Goal: Find specific page/section: Find specific page/section

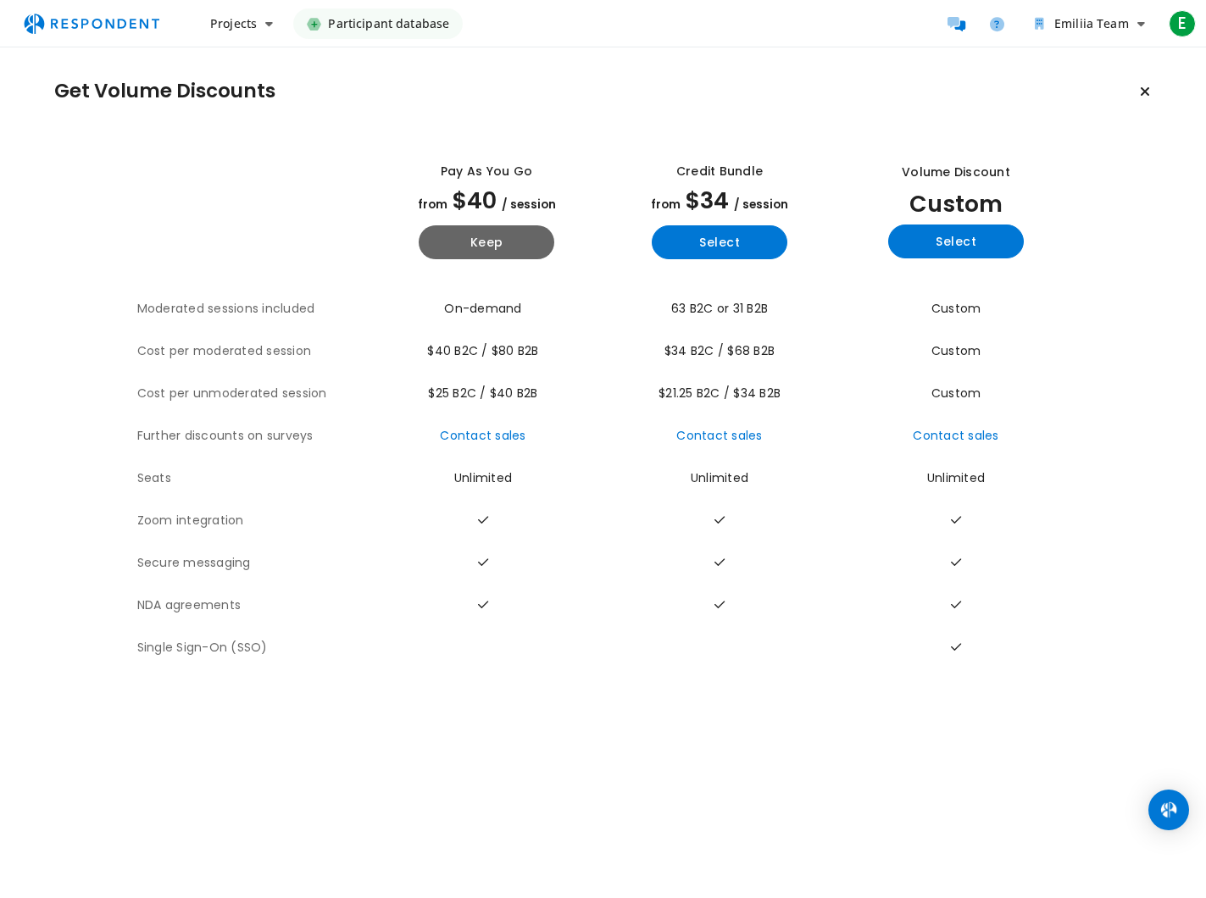
click at [380, 24] on span "Participant database" at bounding box center [388, 23] width 121 height 31
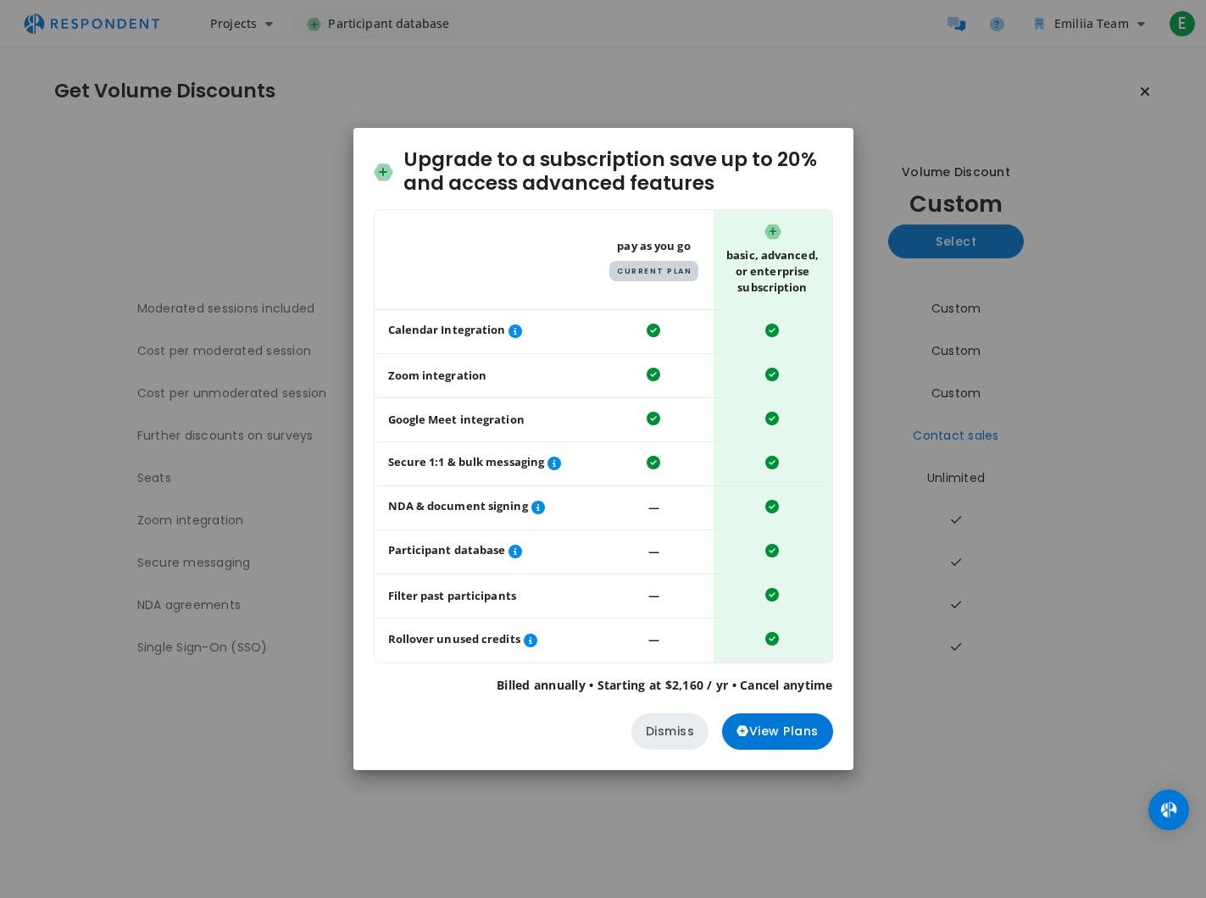
click at [686, 736] on button "Dismiss" at bounding box center [670, 732] width 78 height 36
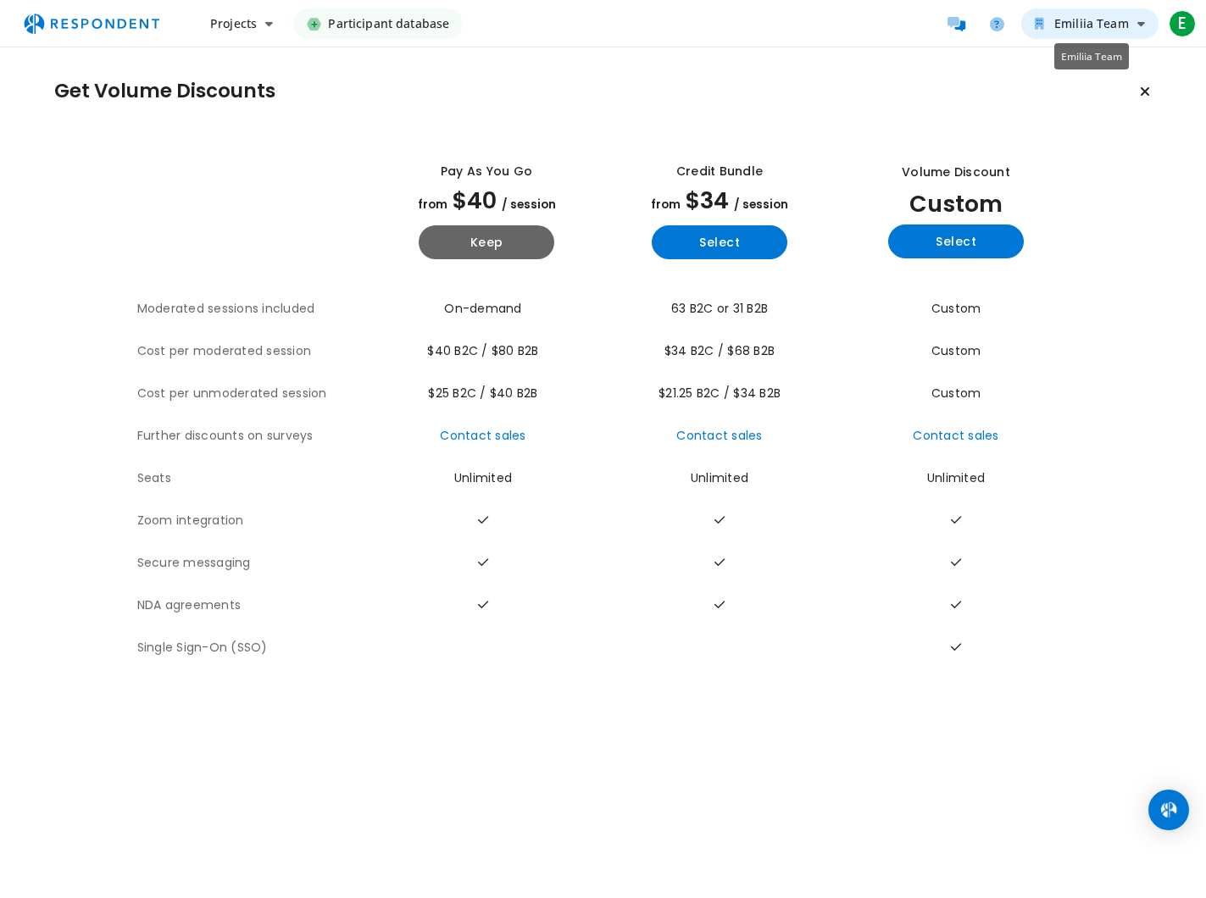
click at [1112, 18] on span "Emiliia Team" at bounding box center [1091, 23] width 75 height 16
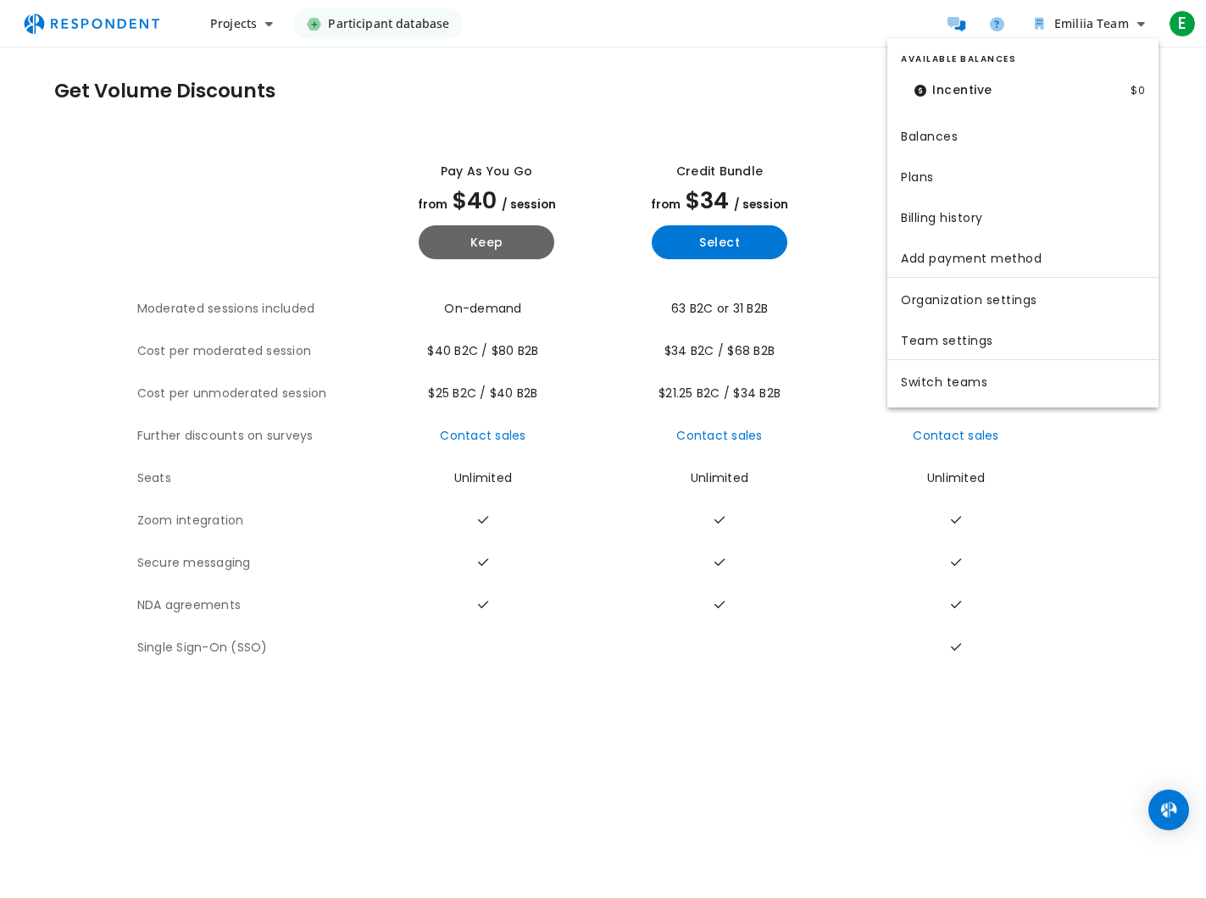
click at [1088, 23] on md-backdrop at bounding box center [603, 449] width 1206 height 898
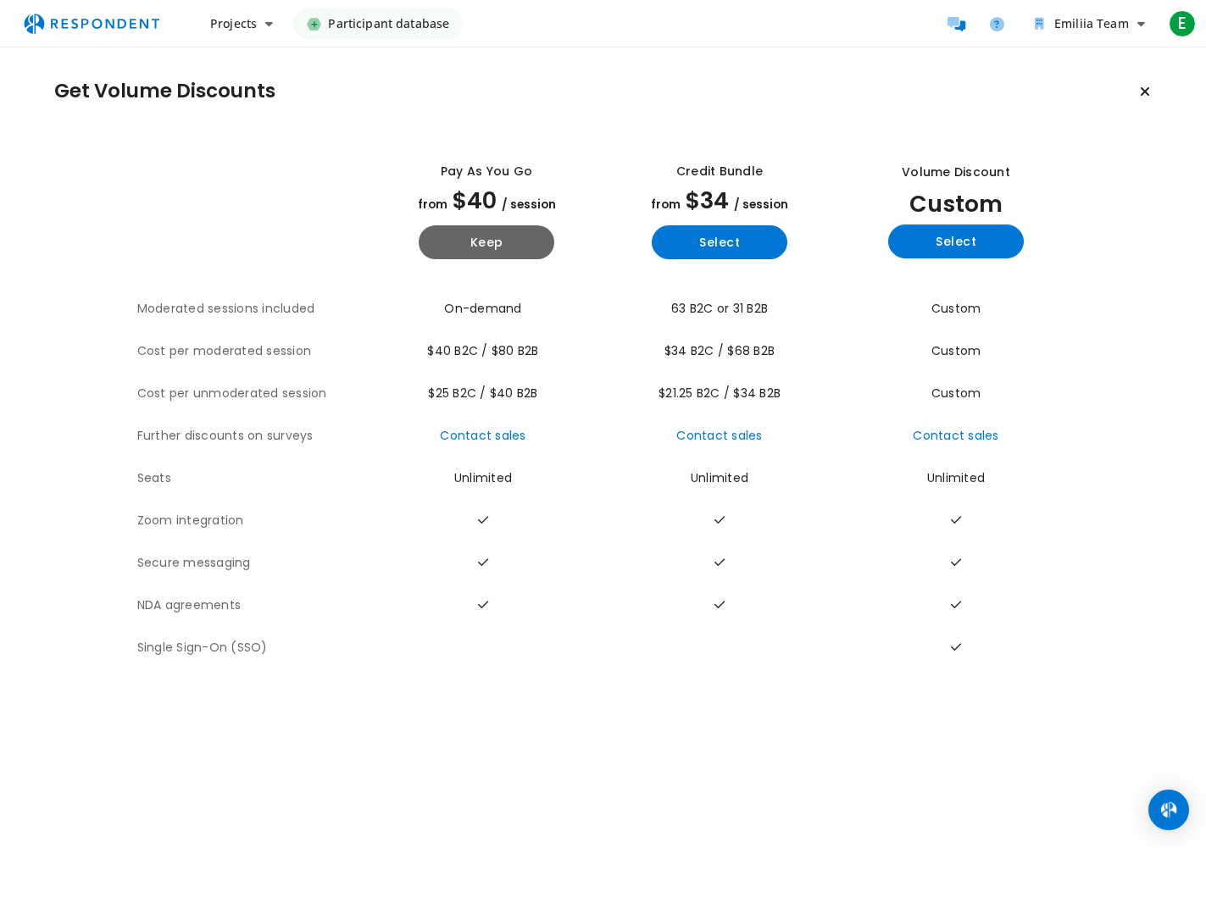
click at [140, 17] on img "Main navigation" at bounding box center [92, 24] width 156 height 32
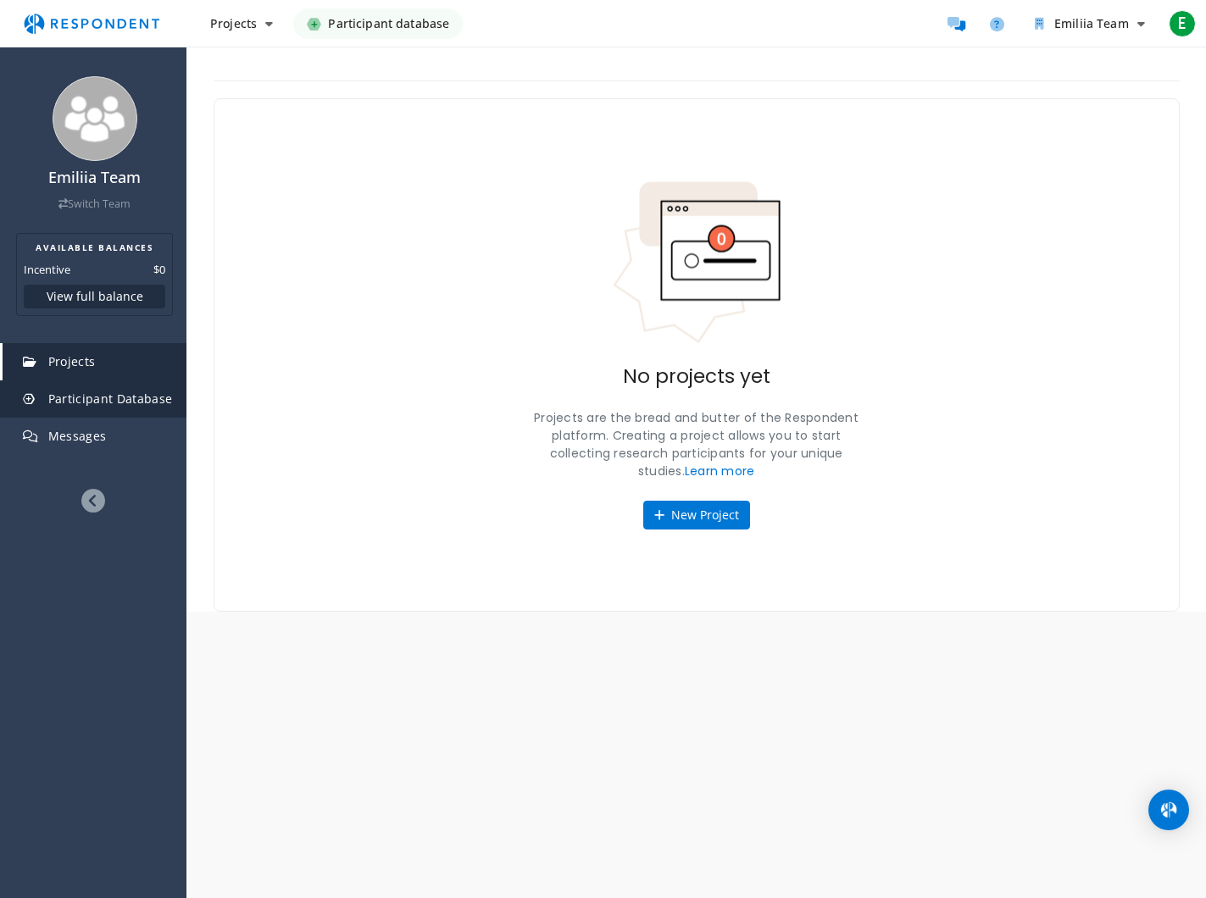
click at [102, 397] on span "Participant Database" at bounding box center [110, 399] width 125 height 16
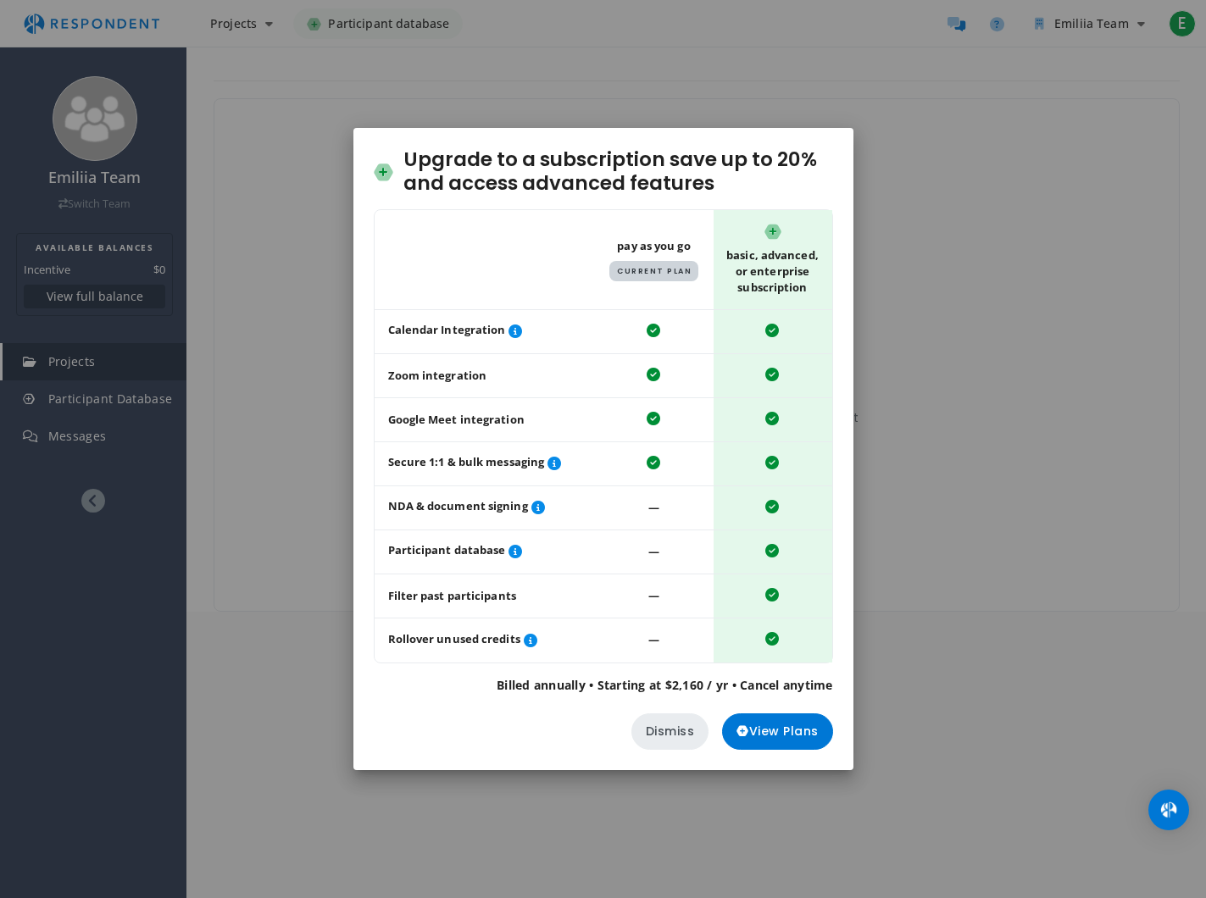
click at [681, 735] on button "Dismiss" at bounding box center [670, 732] width 78 height 36
